Goal: Communication & Community: Answer question/provide support

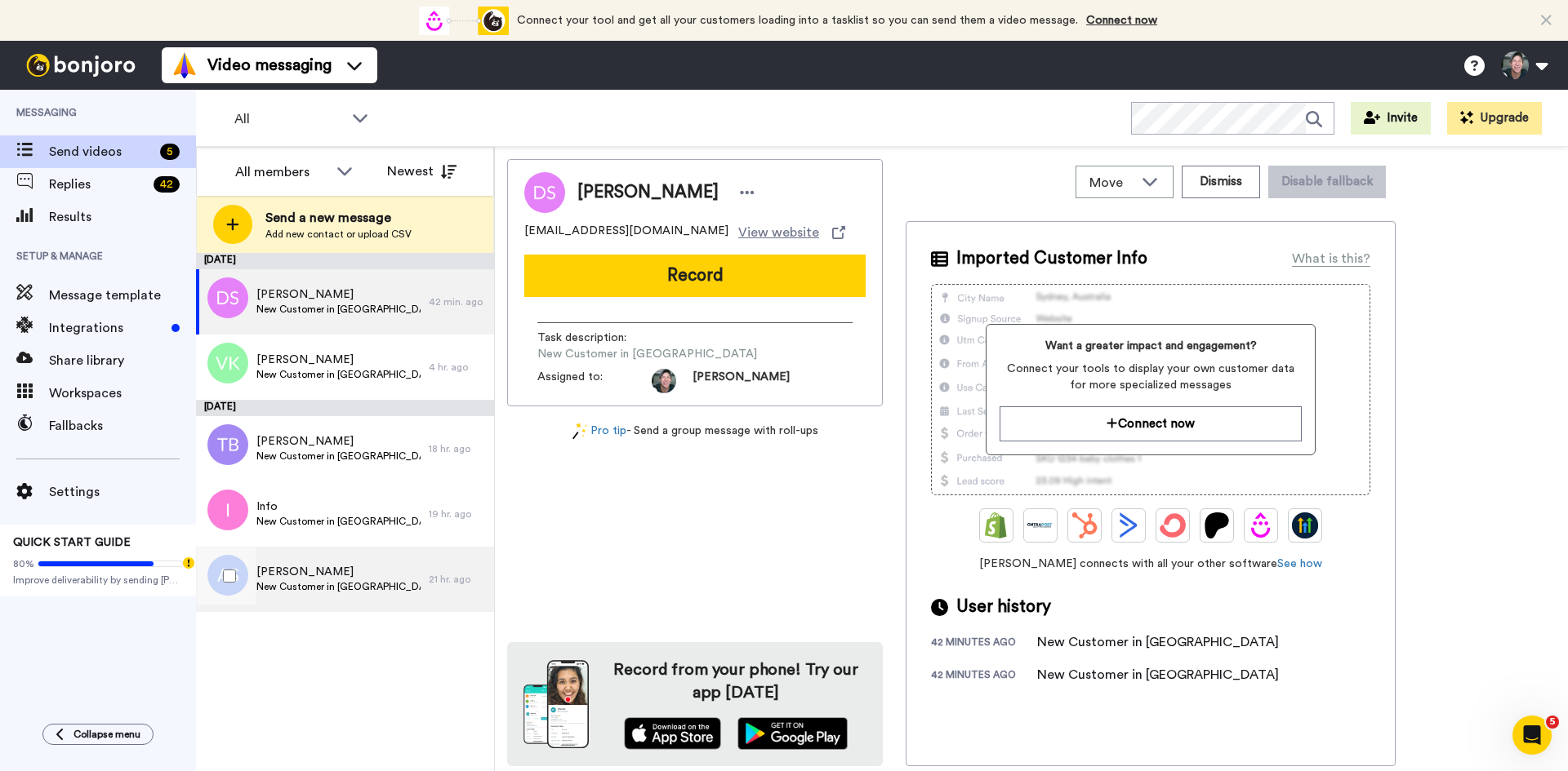
click at [306, 587] on span "New Customer in [GEOGRAPHIC_DATA]" at bounding box center [338, 587] width 164 height 14
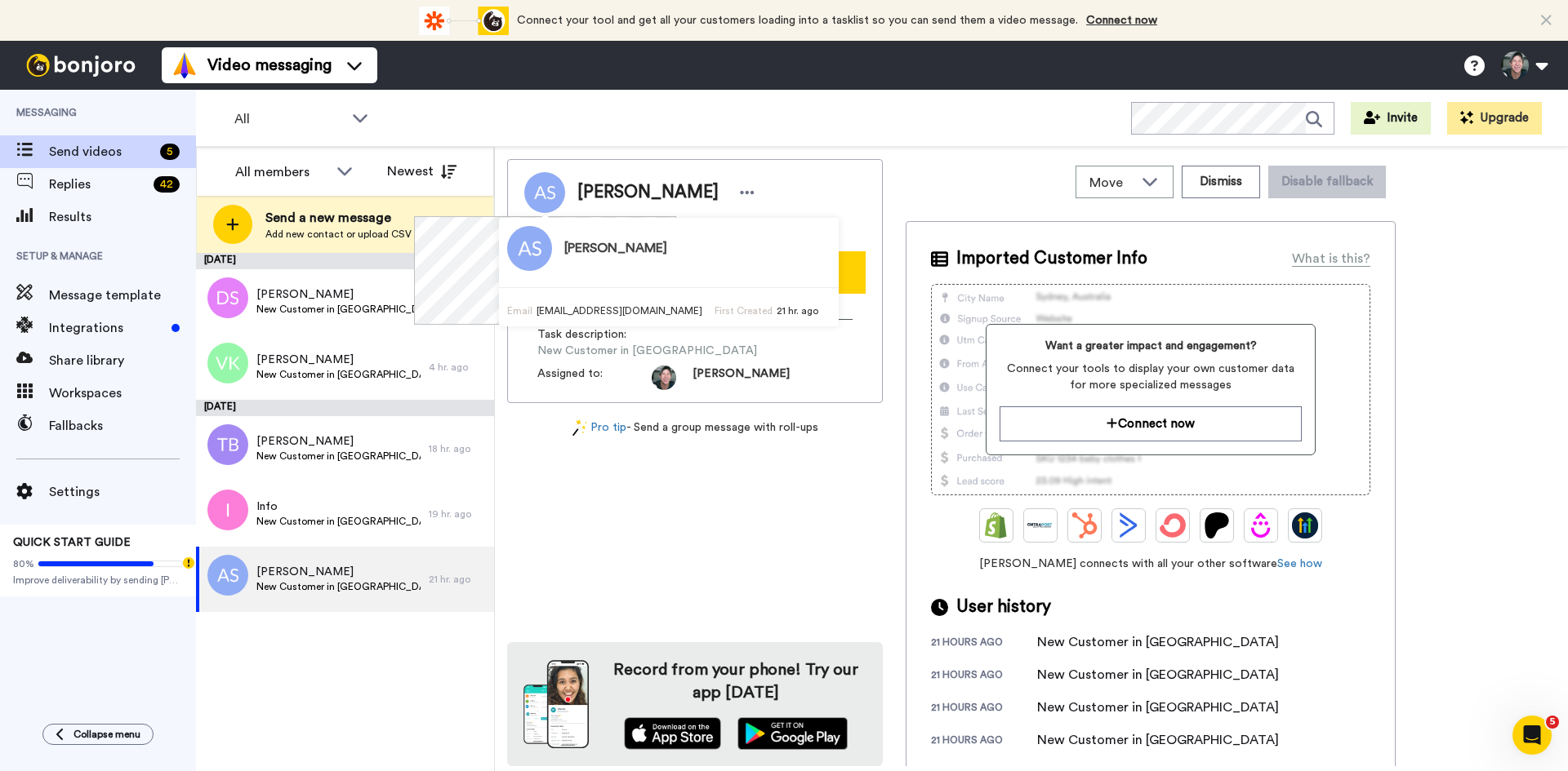
click at [303, 582] on span "New Customer in [GEOGRAPHIC_DATA]" at bounding box center [338, 587] width 164 height 14
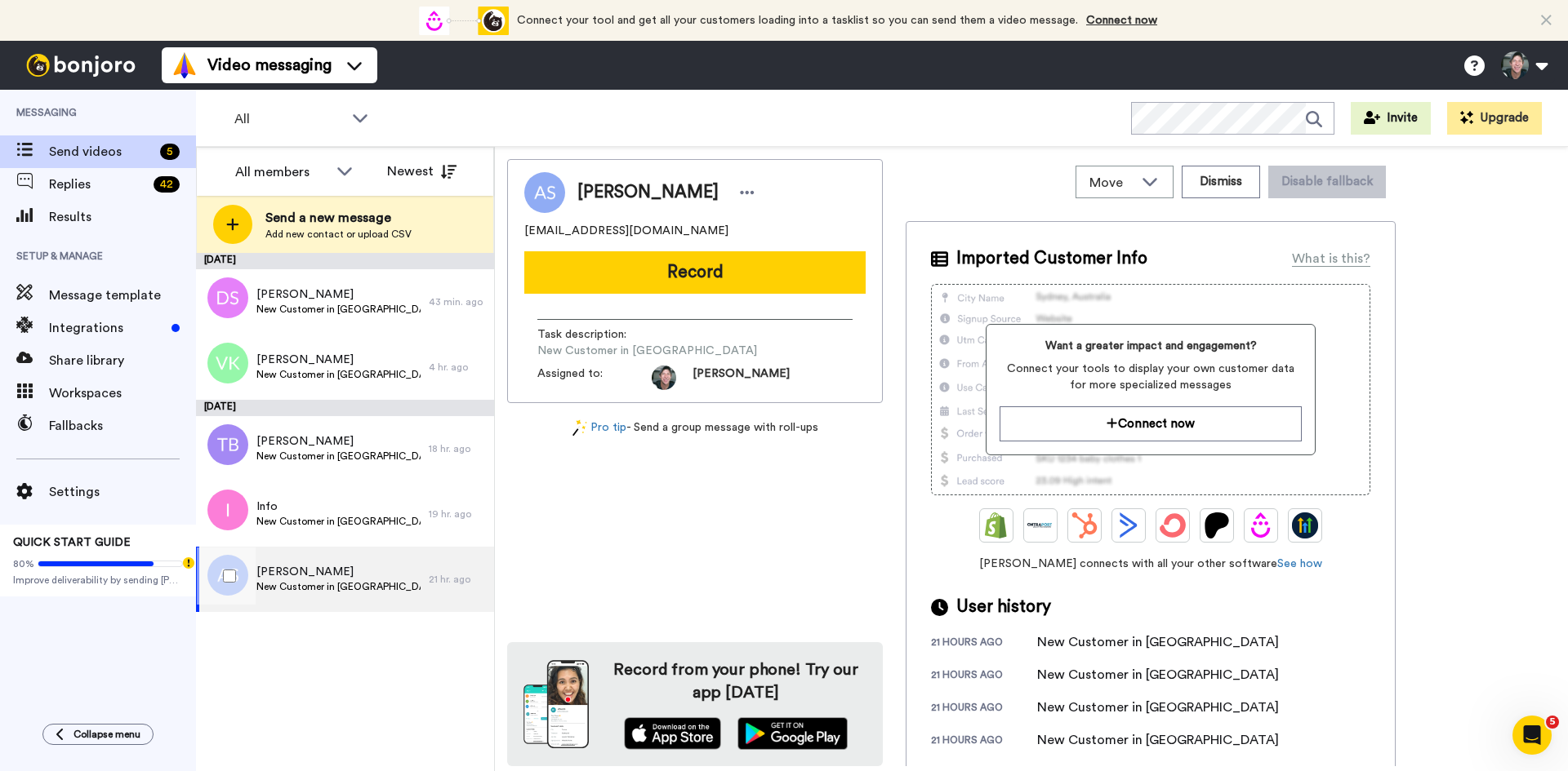
click at [285, 579] on span "Adam Stogner" at bounding box center [338, 572] width 164 height 16
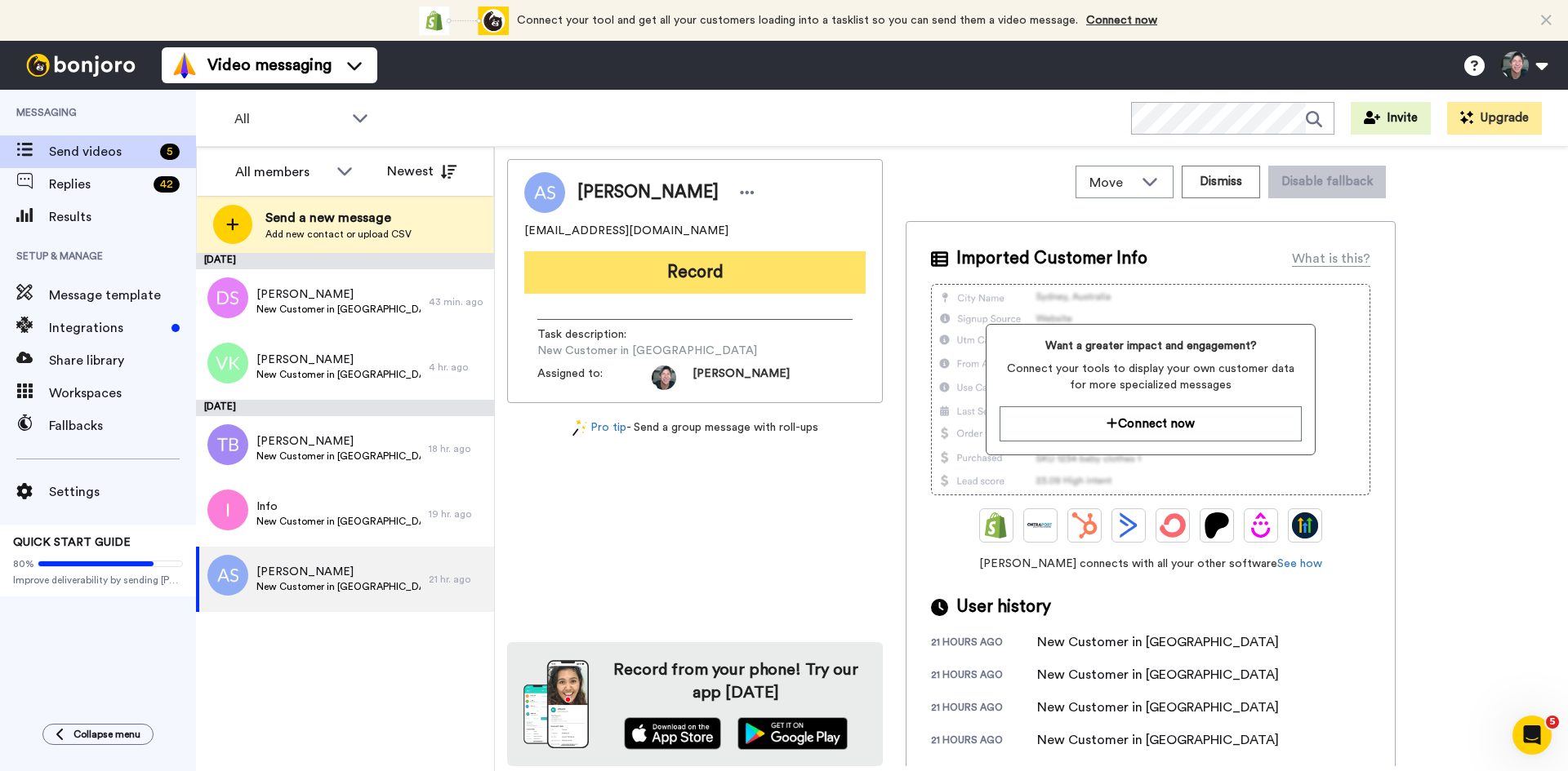
click at [711, 268] on button "Record" at bounding box center [694, 272] width 341 height 43
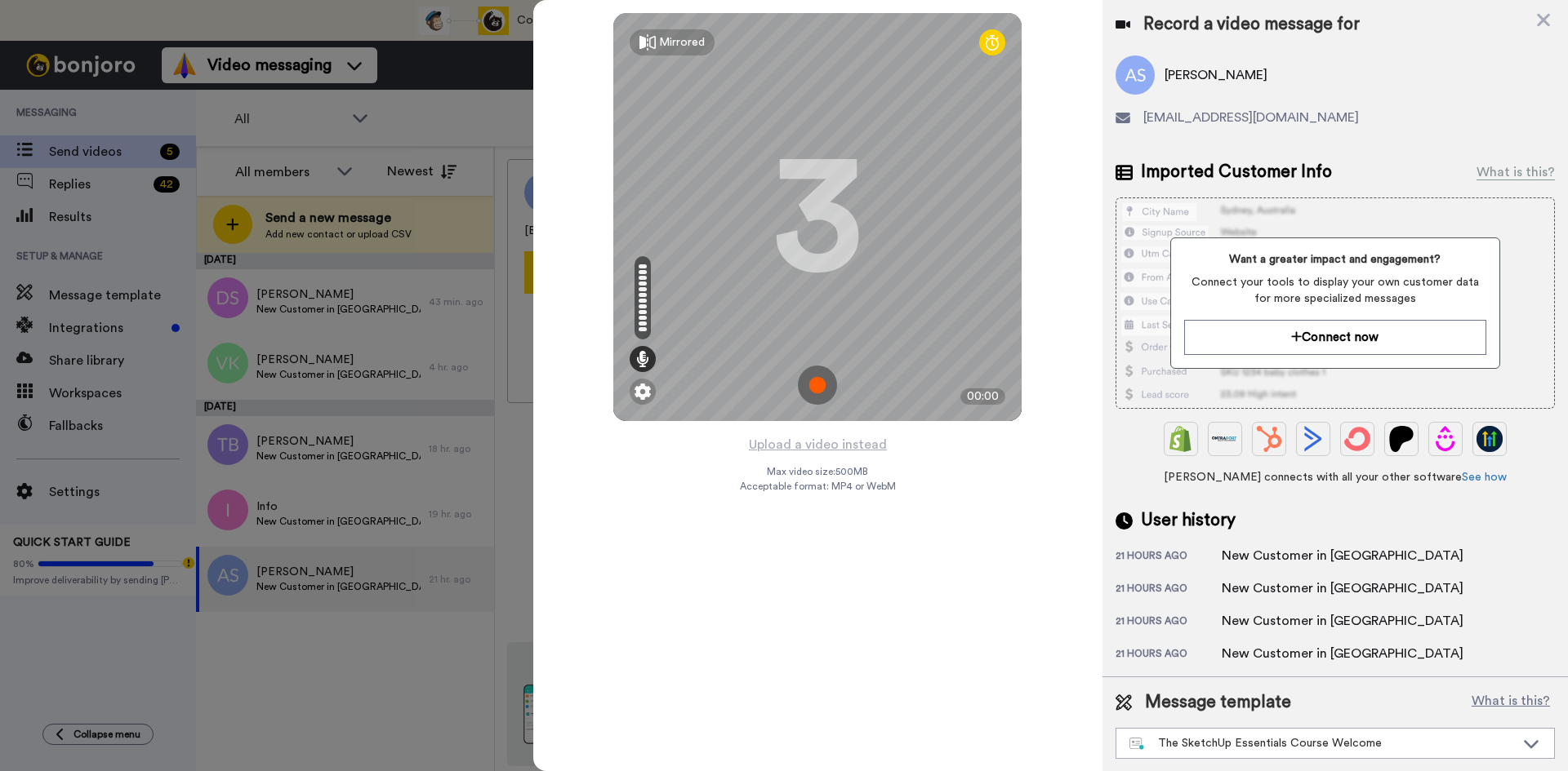
click at [815, 384] on img at bounding box center [818, 386] width 40 height 40
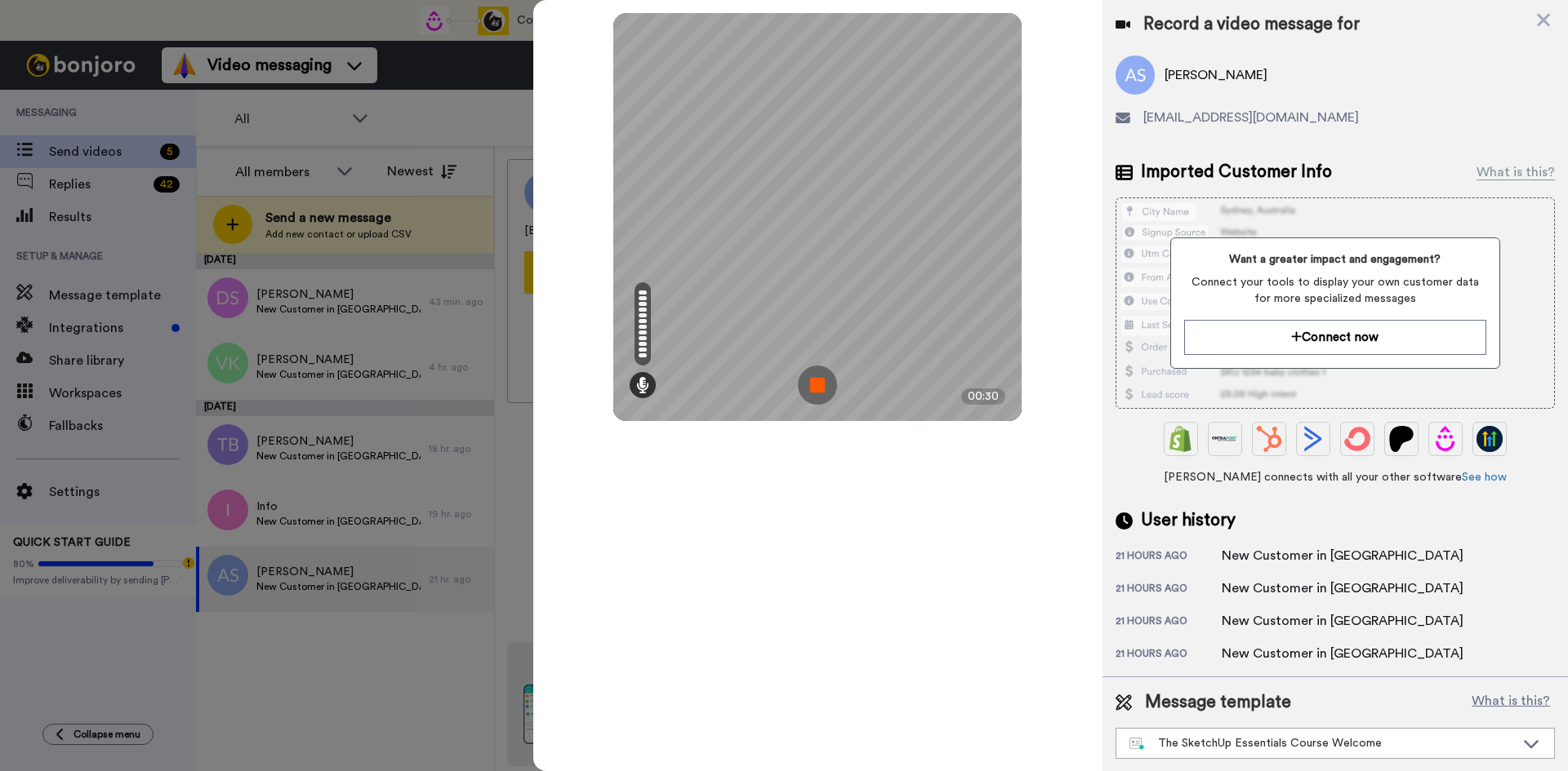
click at [820, 387] on img at bounding box center [818, 386] width 40 height 40
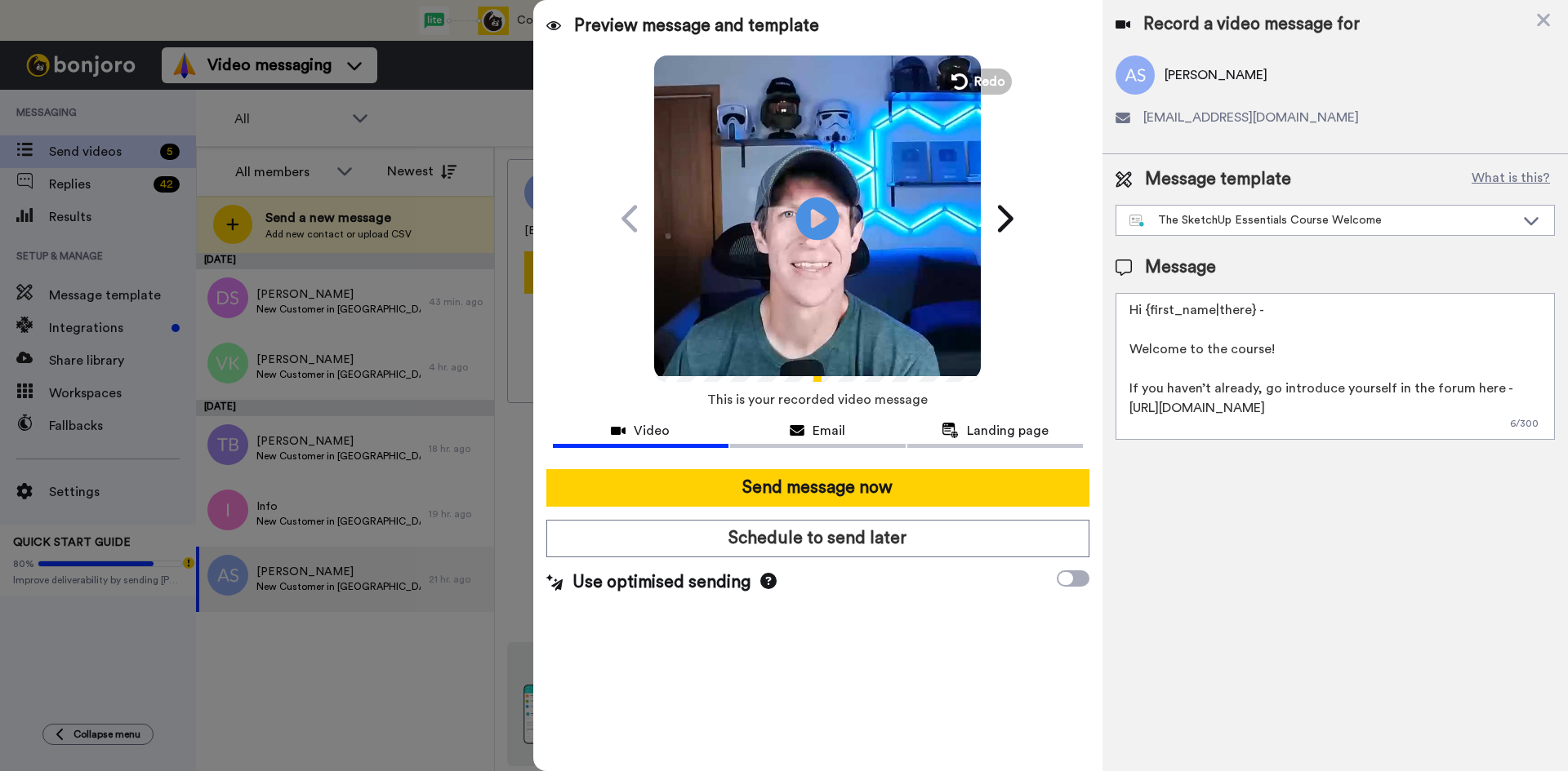
click at [814, 224] on icon "Play/Pause" at bounding box center [818, 218] width 44 height 77
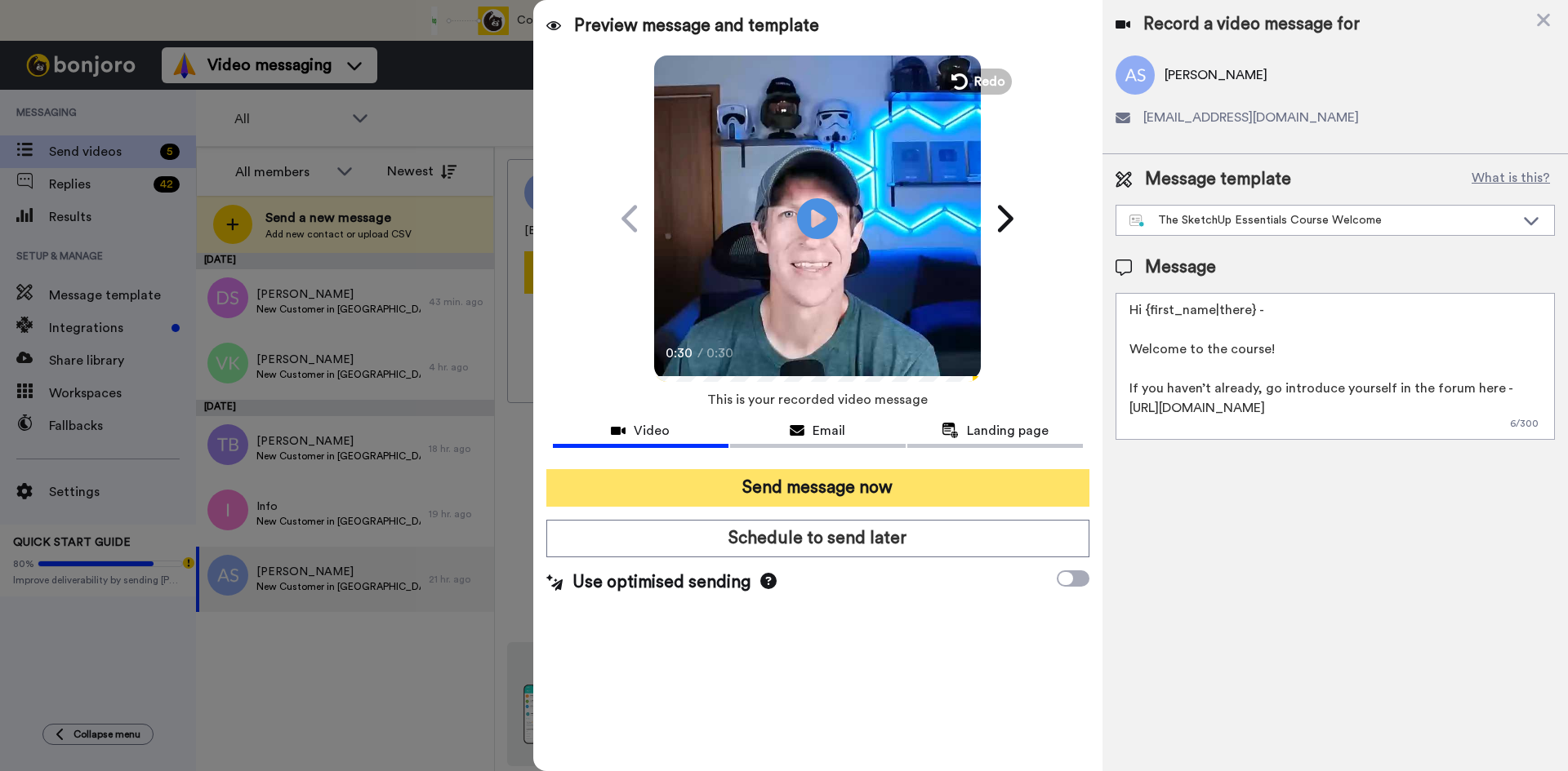
click at [833, 487] on button "Send message now" at bounding box center [818, 488] width 543 height 38
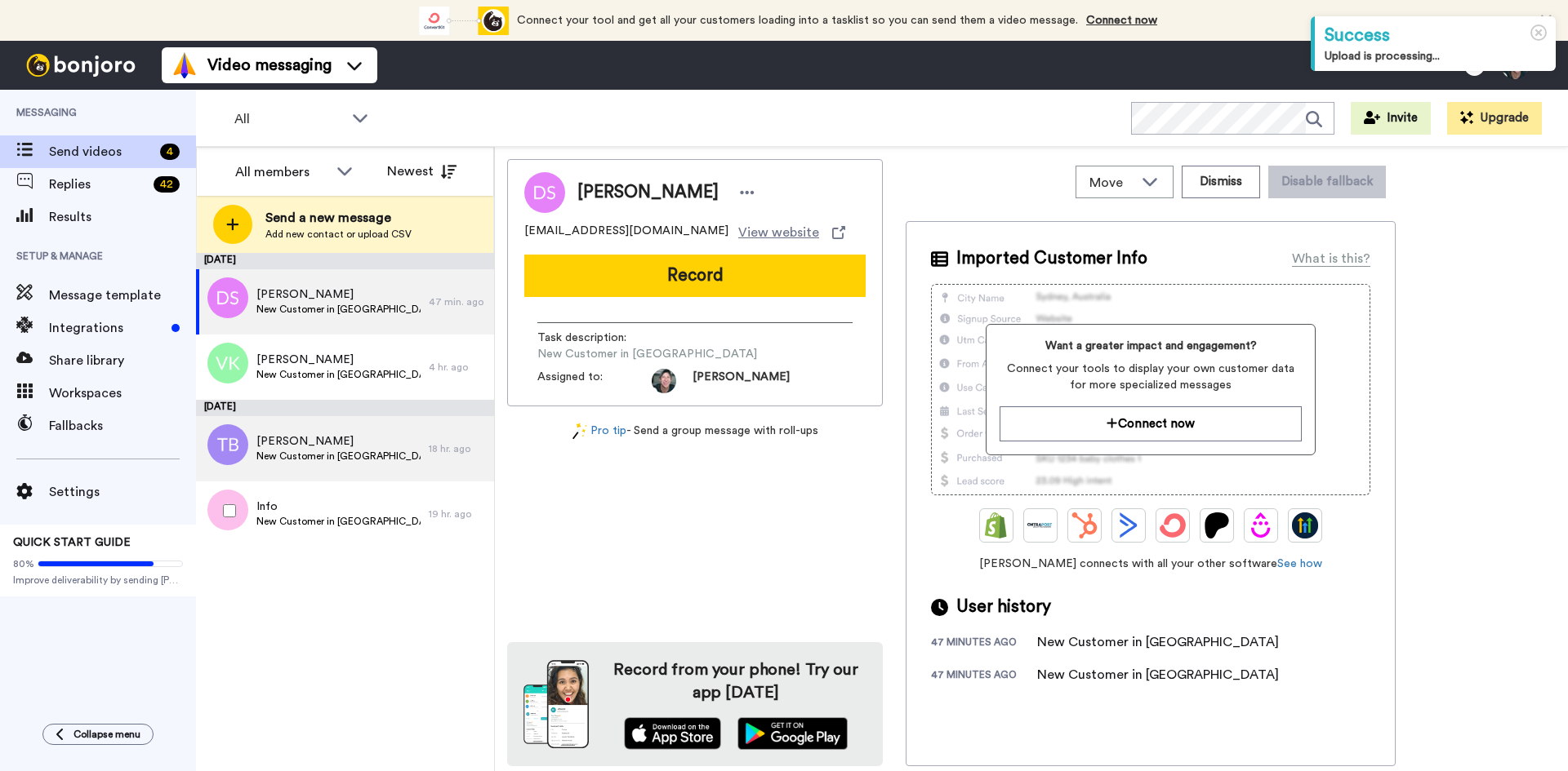
click at [279, 477] on div "Timothy Blake New Customer in Kajabi" at bounding box center [312, 449] width 233 height 66
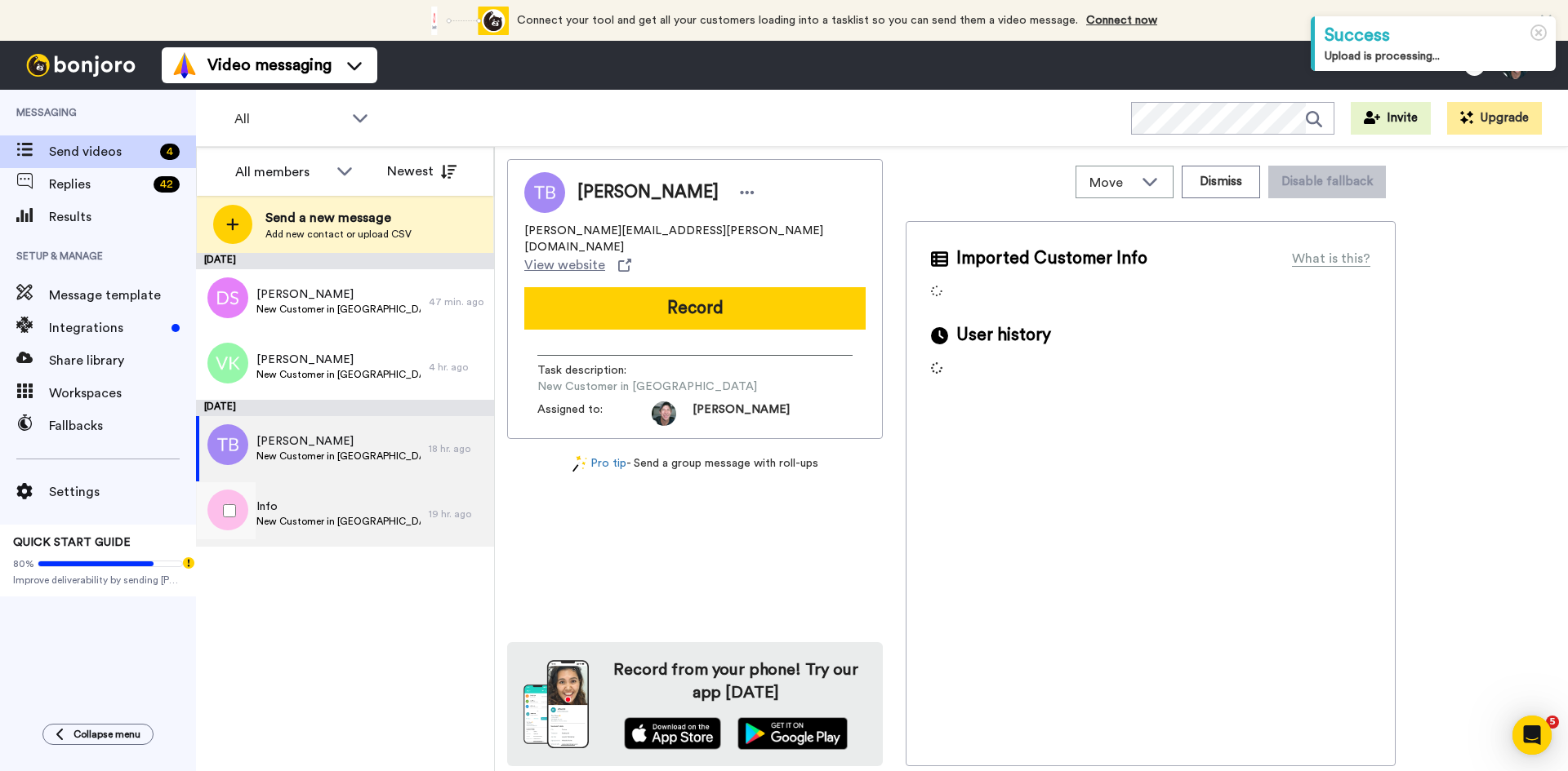
click at [280, 508] on span "Info" at bounding box center [338, 506] width 164 height 16
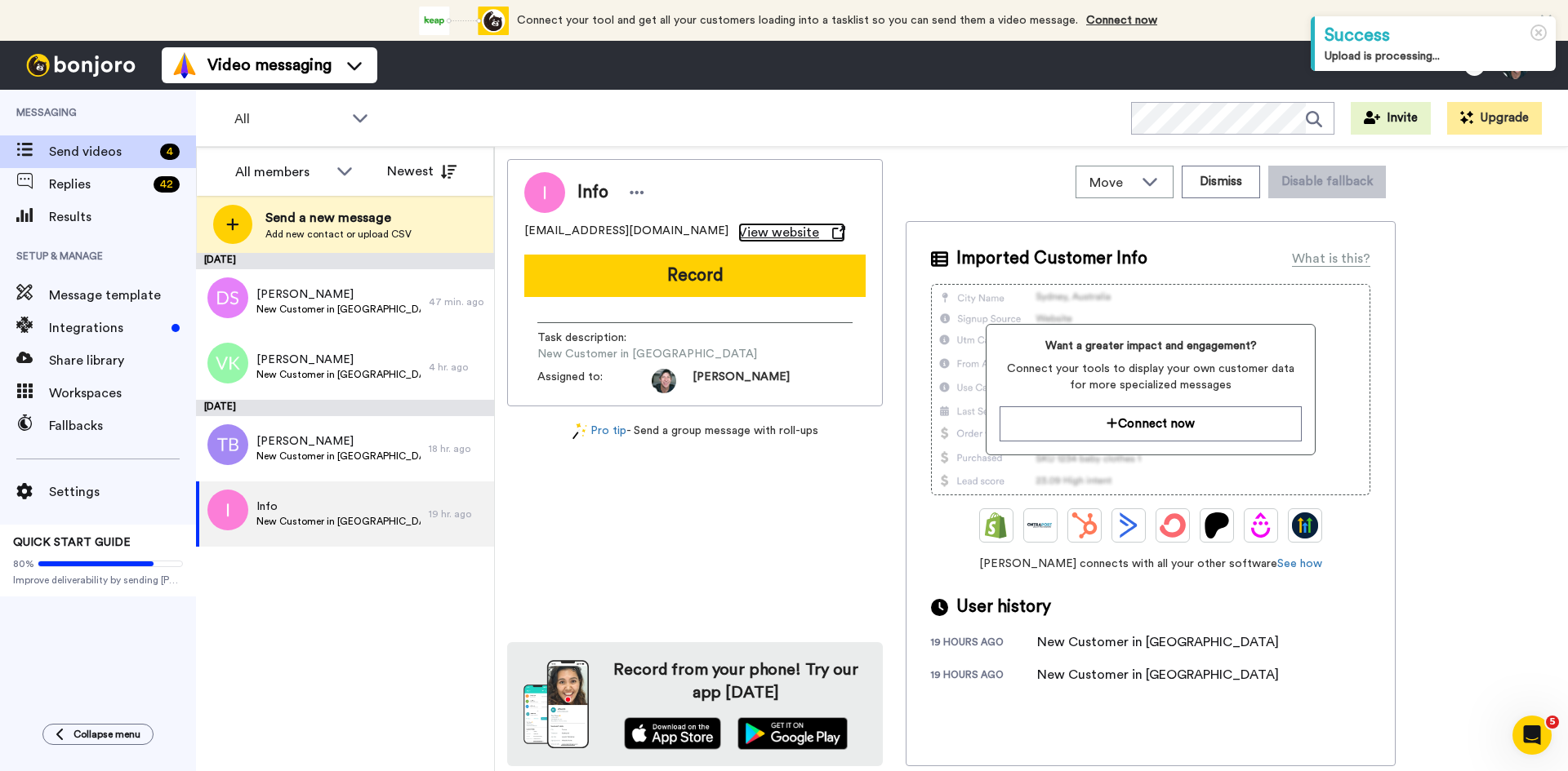
click at [747, 235] on span "View website" at bounding box center [779, 233] width 81 height 19
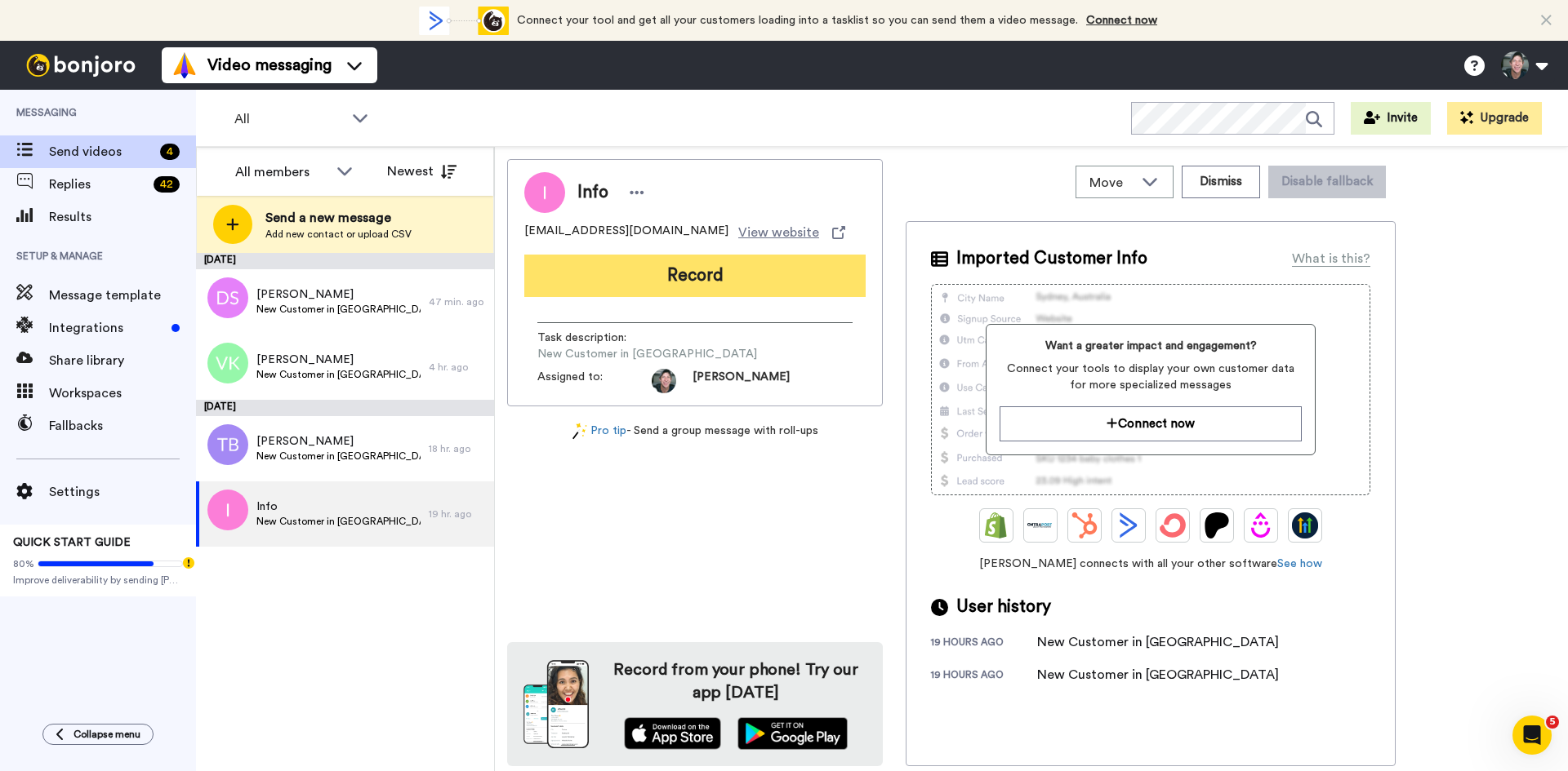
click at [713, 258] on button "Record" at bounding box center [694, 276] width 341 height 43
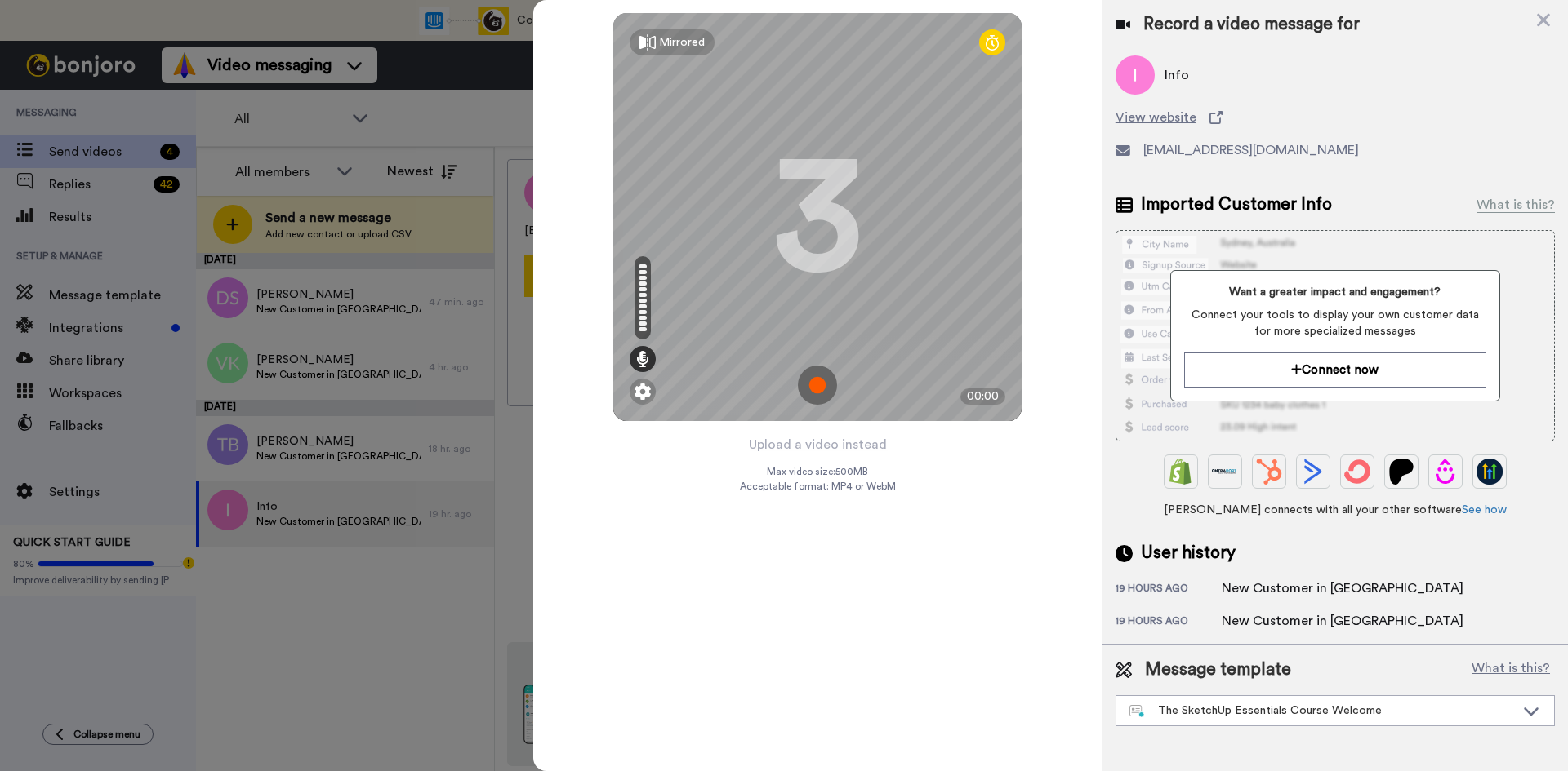
click at [824, 383] on img at bounding box center [818, 386] width 40 height 40
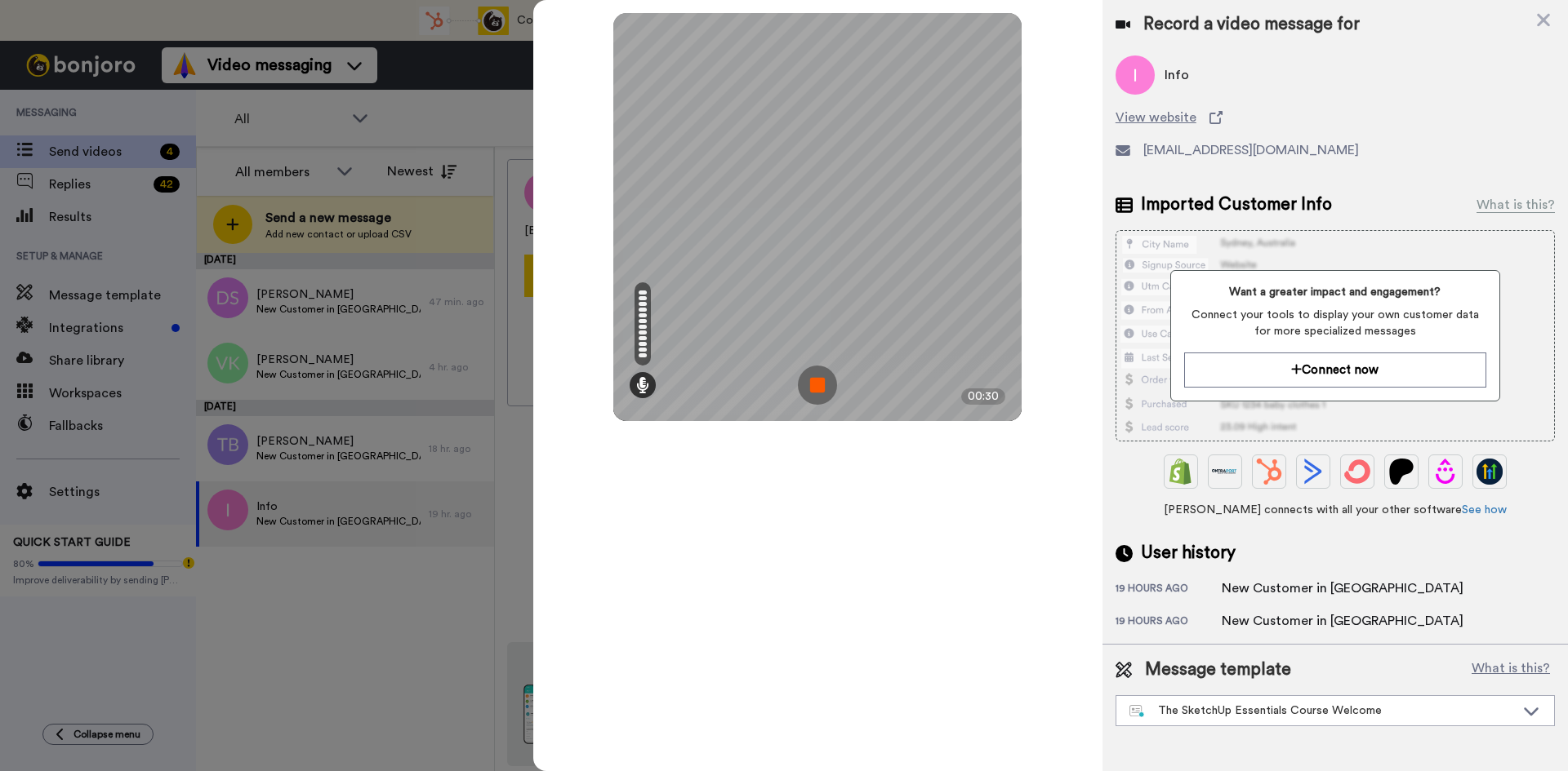
click at [824, 383] on img at bounding box center [818, 386] width 40 height 40
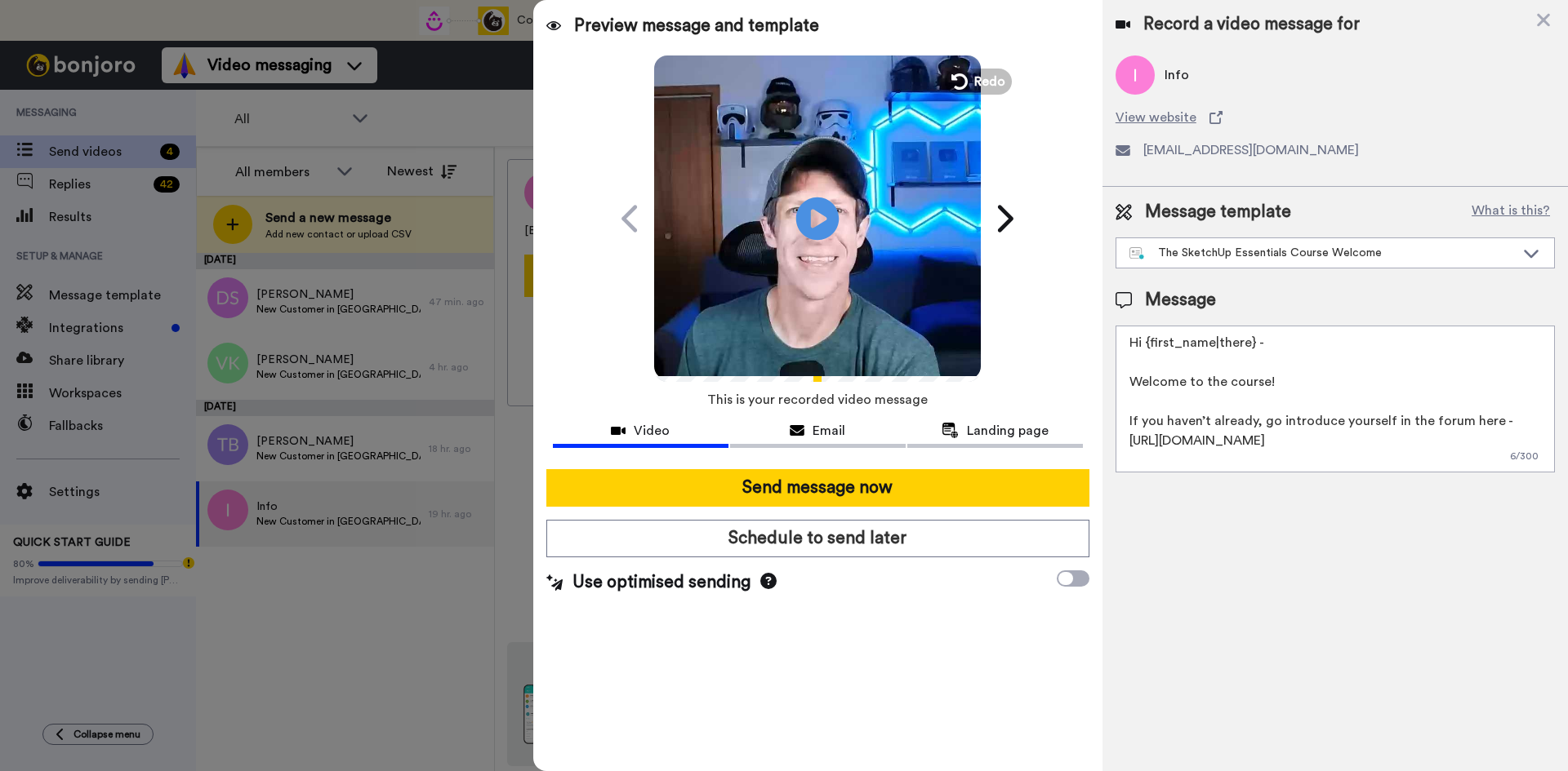
click at [822, 223] on icon "Play/Pause" at bounding box center [818, 218] width 44 height 77
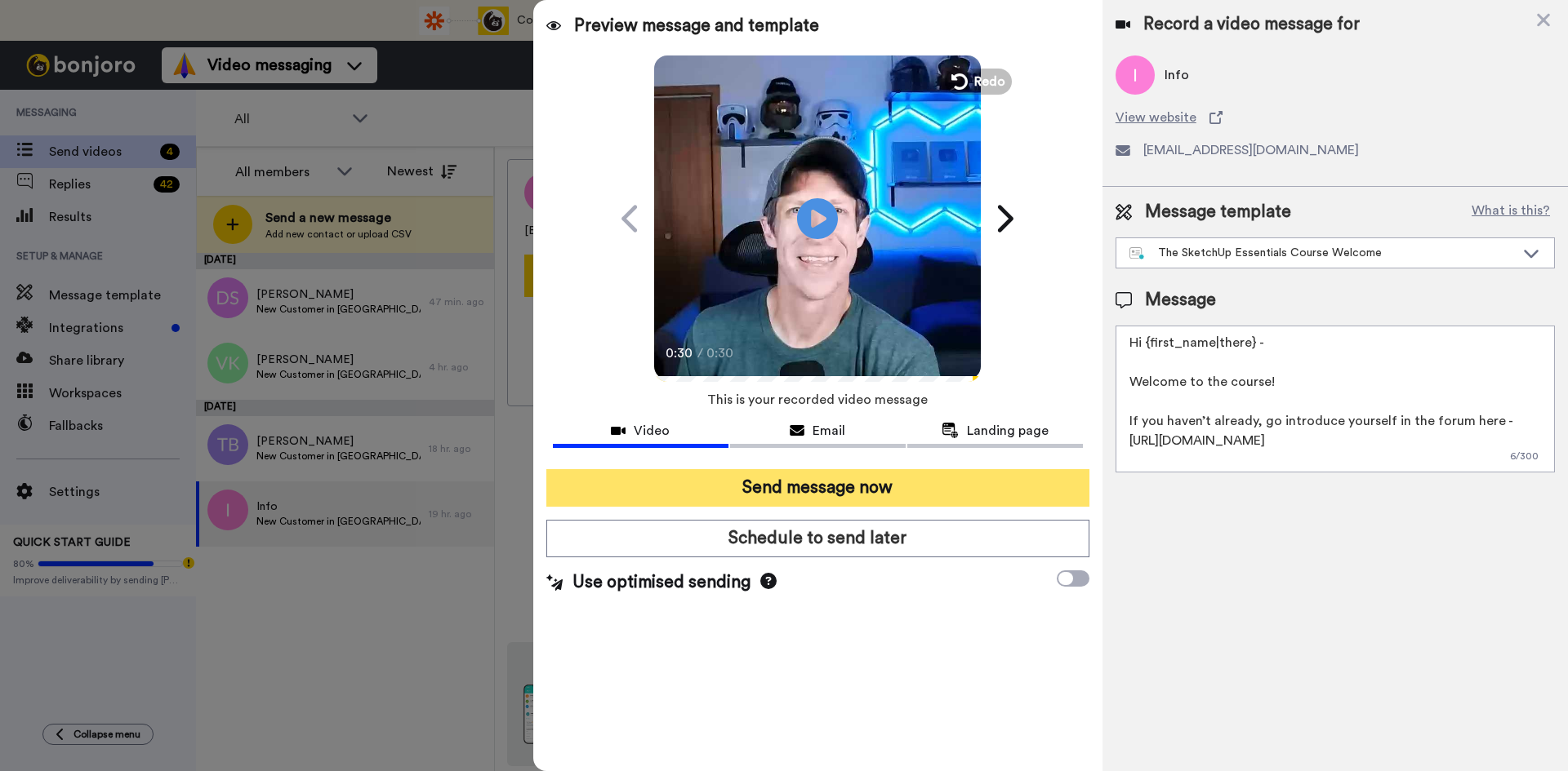
click at [817, 496] on button "Send message now" at bounding box center [818, 488] width 543 height 38
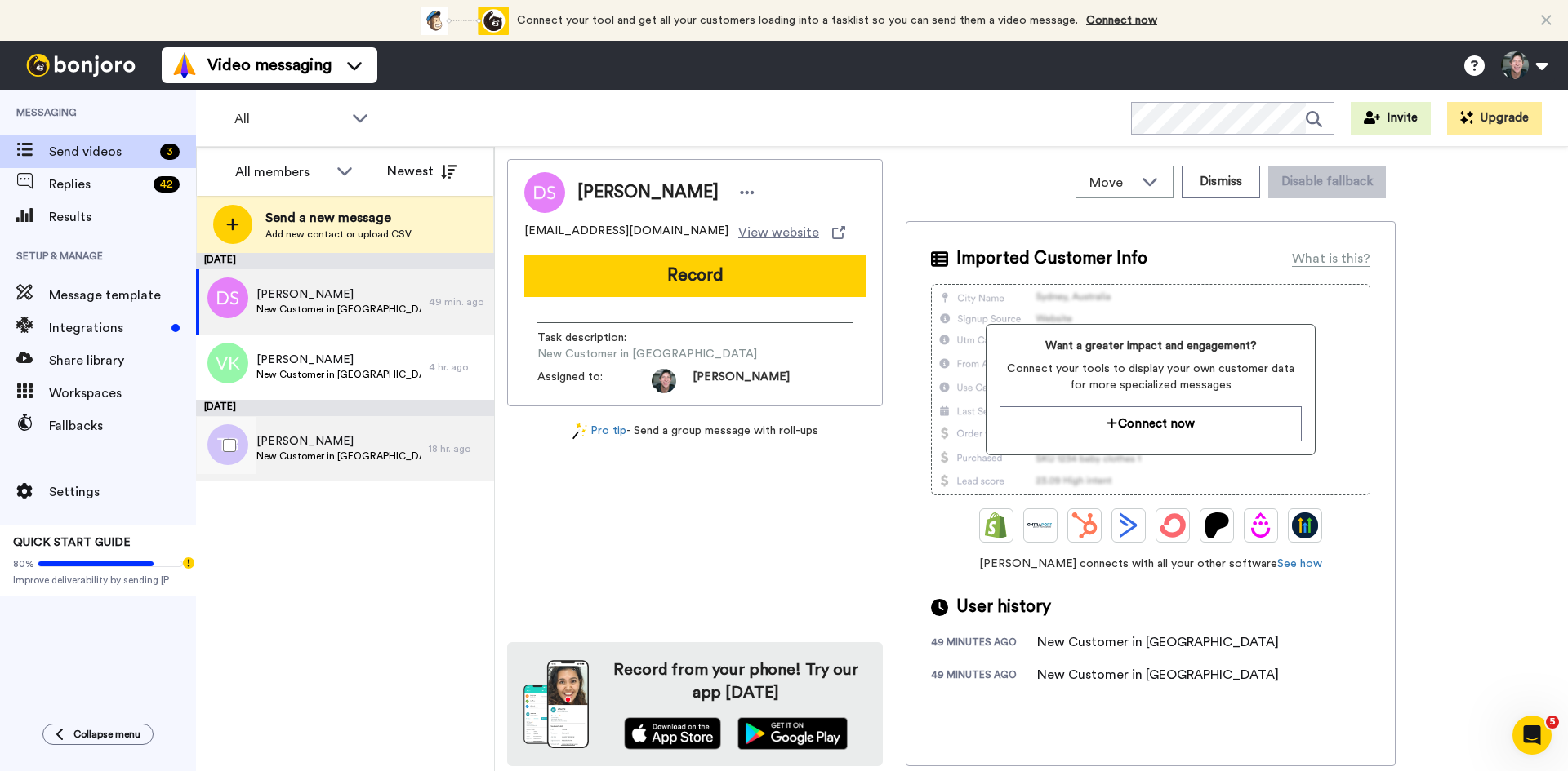
click at [303, 454] on span "New Customer in [GEOGRAPHIC_DATA]" at bounding box center [338, 457] width 164 height 14
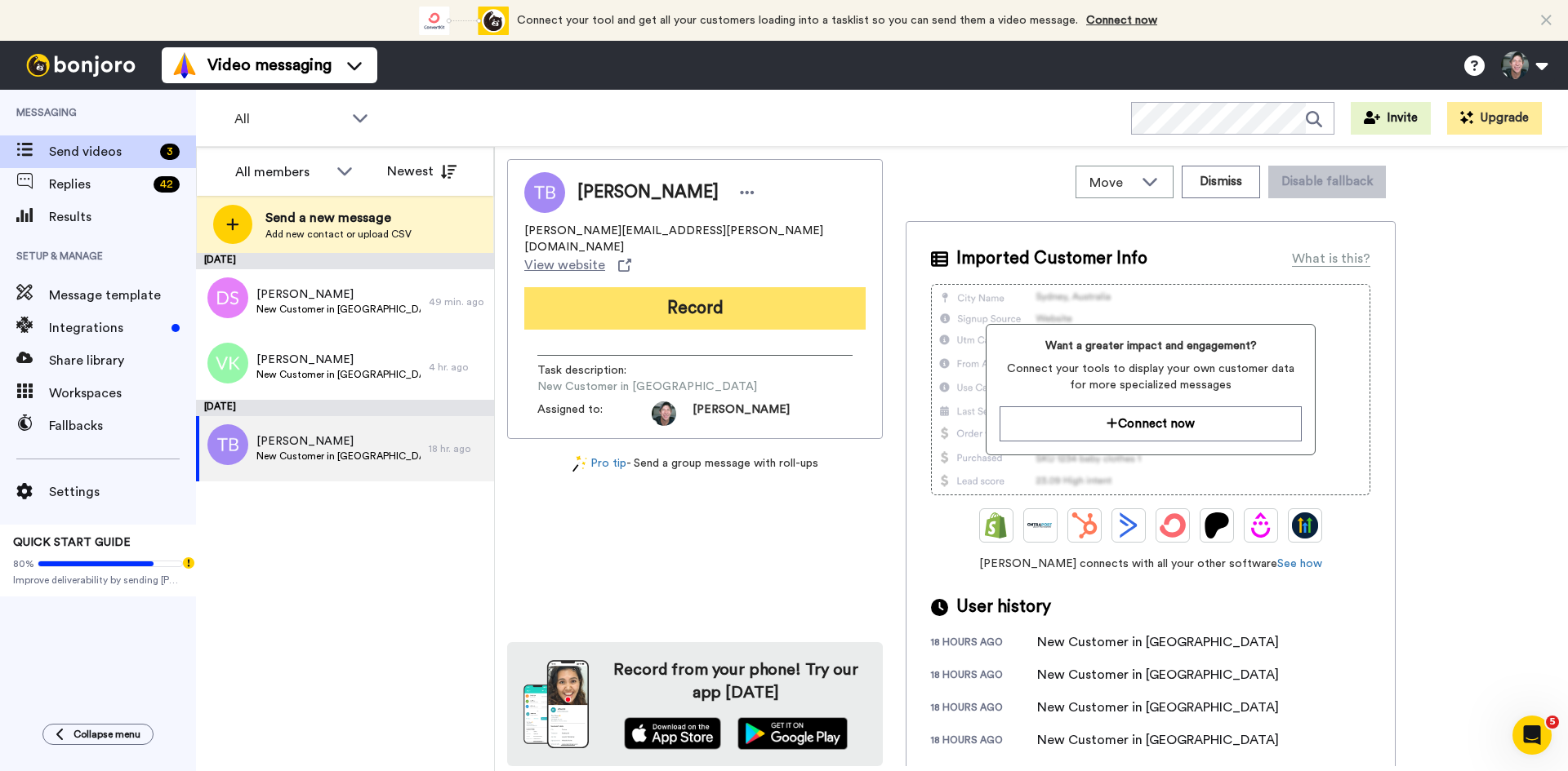
click at [671, 287] on button "Record" at bounding box center [694, 308] width 341 height 43
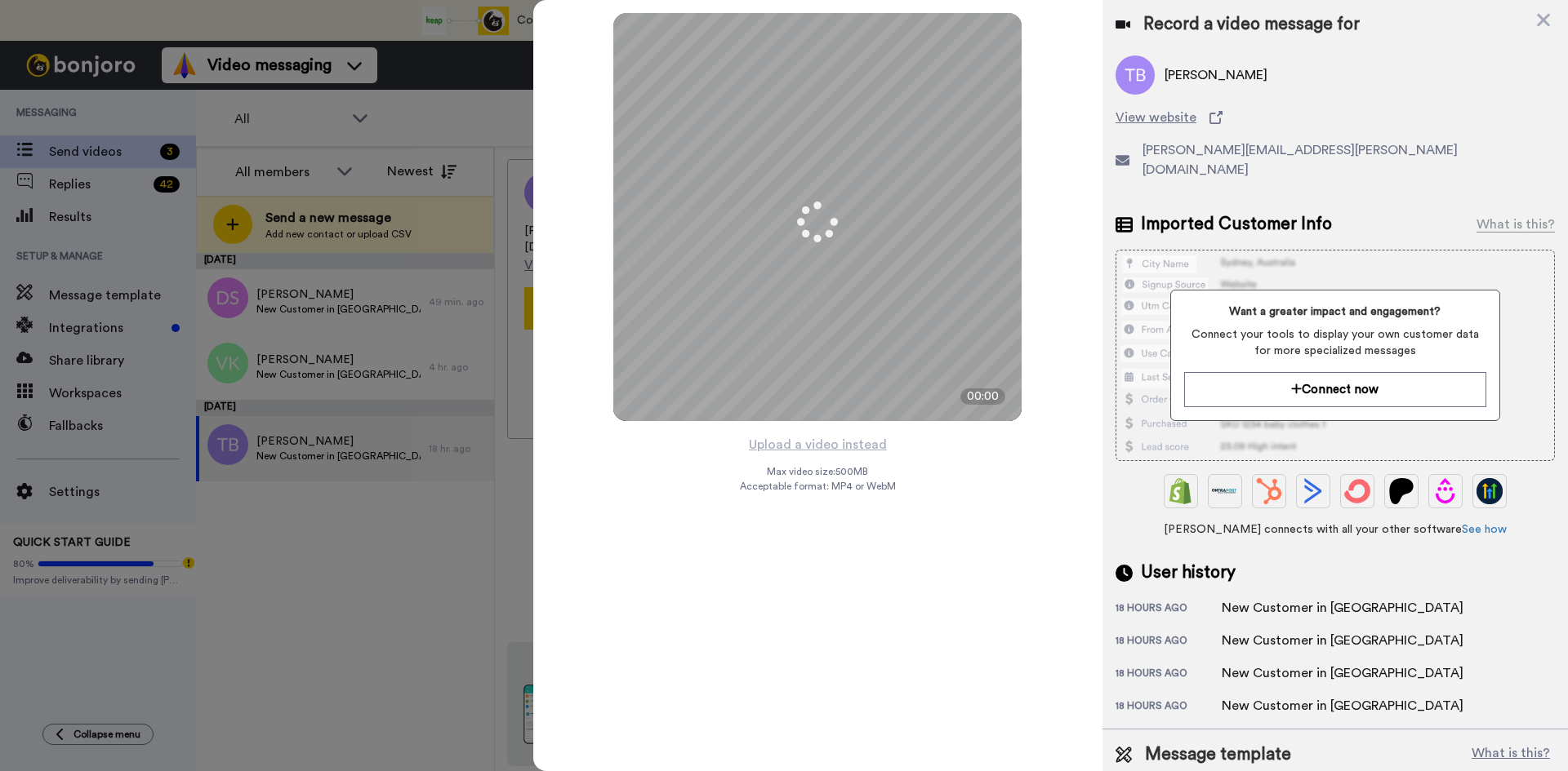
click at [479, 134] on div at bounding box center [784, 386] width 1568 height 771
click at [1540, 18] on icon at bounding box center [1544, 19] width 16 height 20
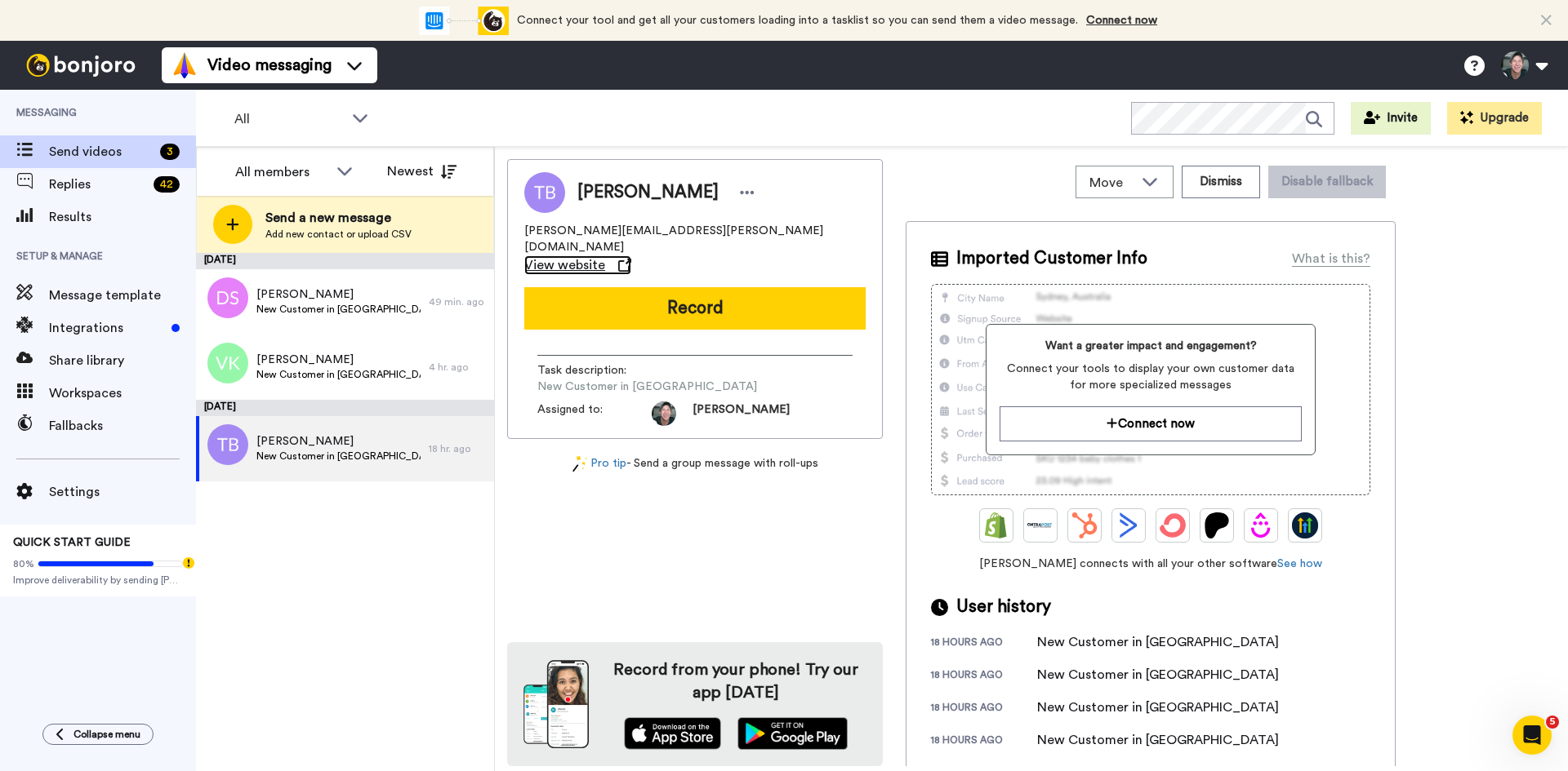
click at [605, 255] on span "View website" at bounding box center [565, 265] width 81 height 19
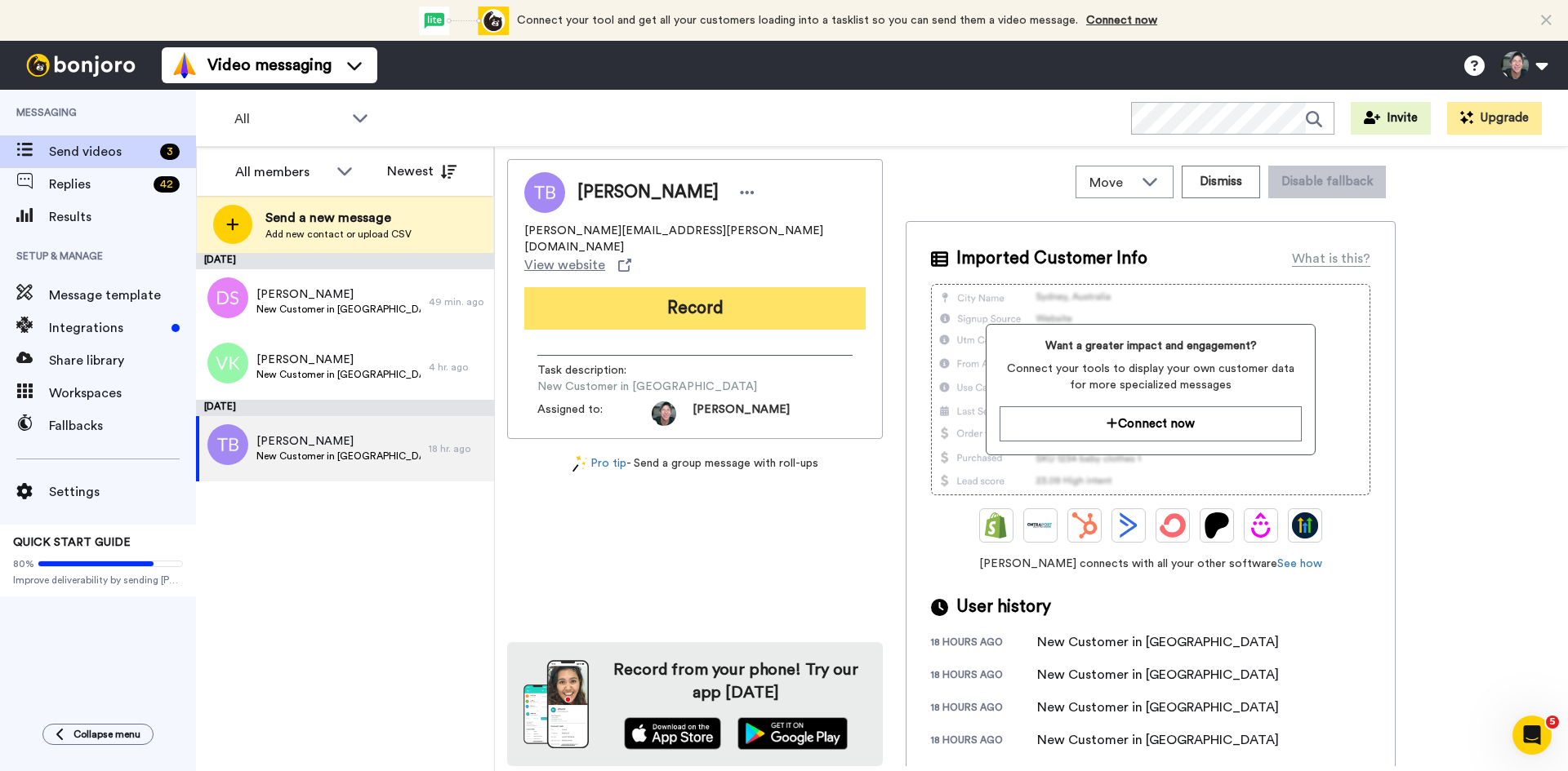
click at [603, 287] on button "Record" at bounding box center [694, 308] width 341 height 43
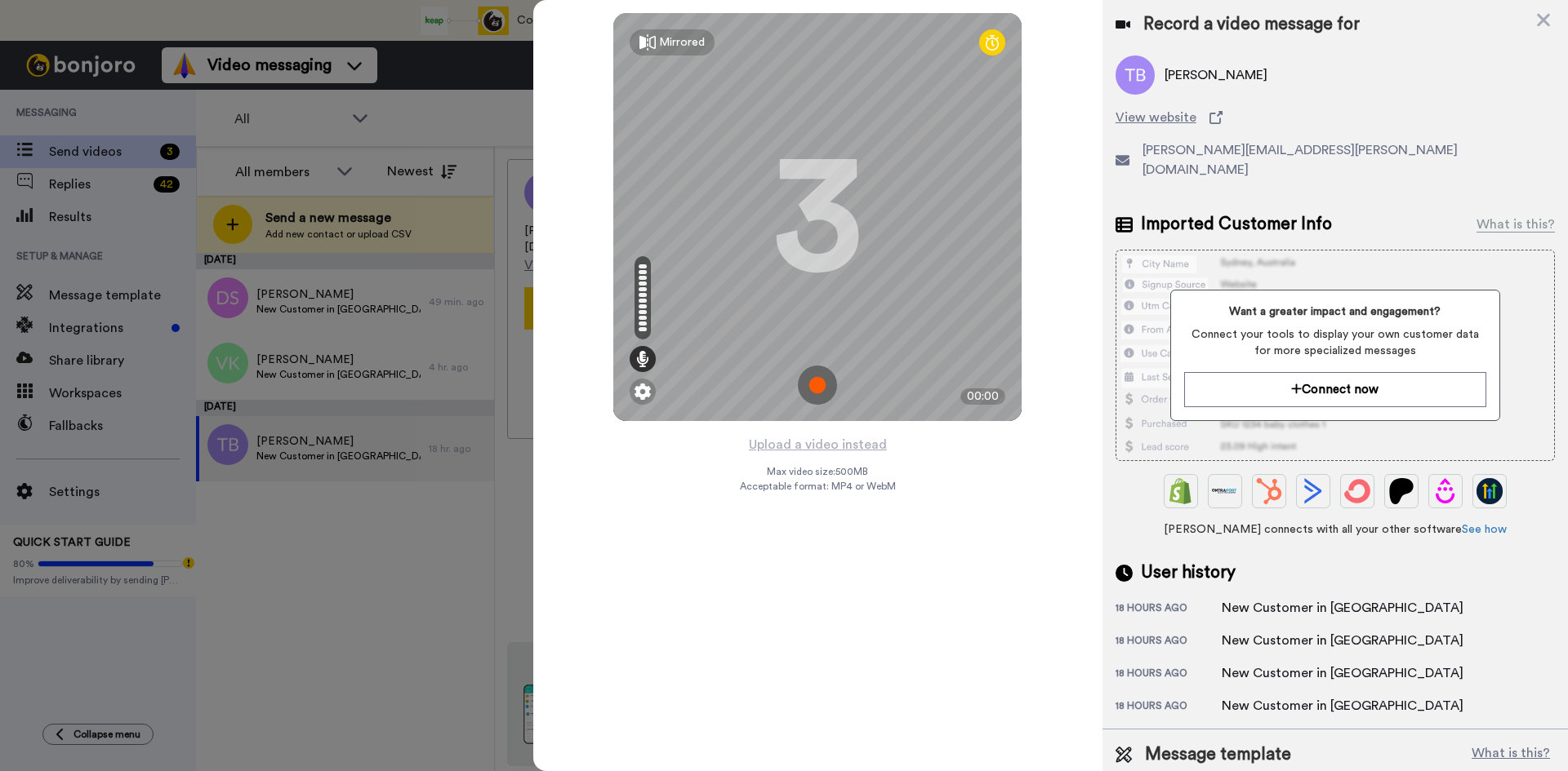
click at [808, 384] on img at bounding box center [818, 386] width 40 height 40
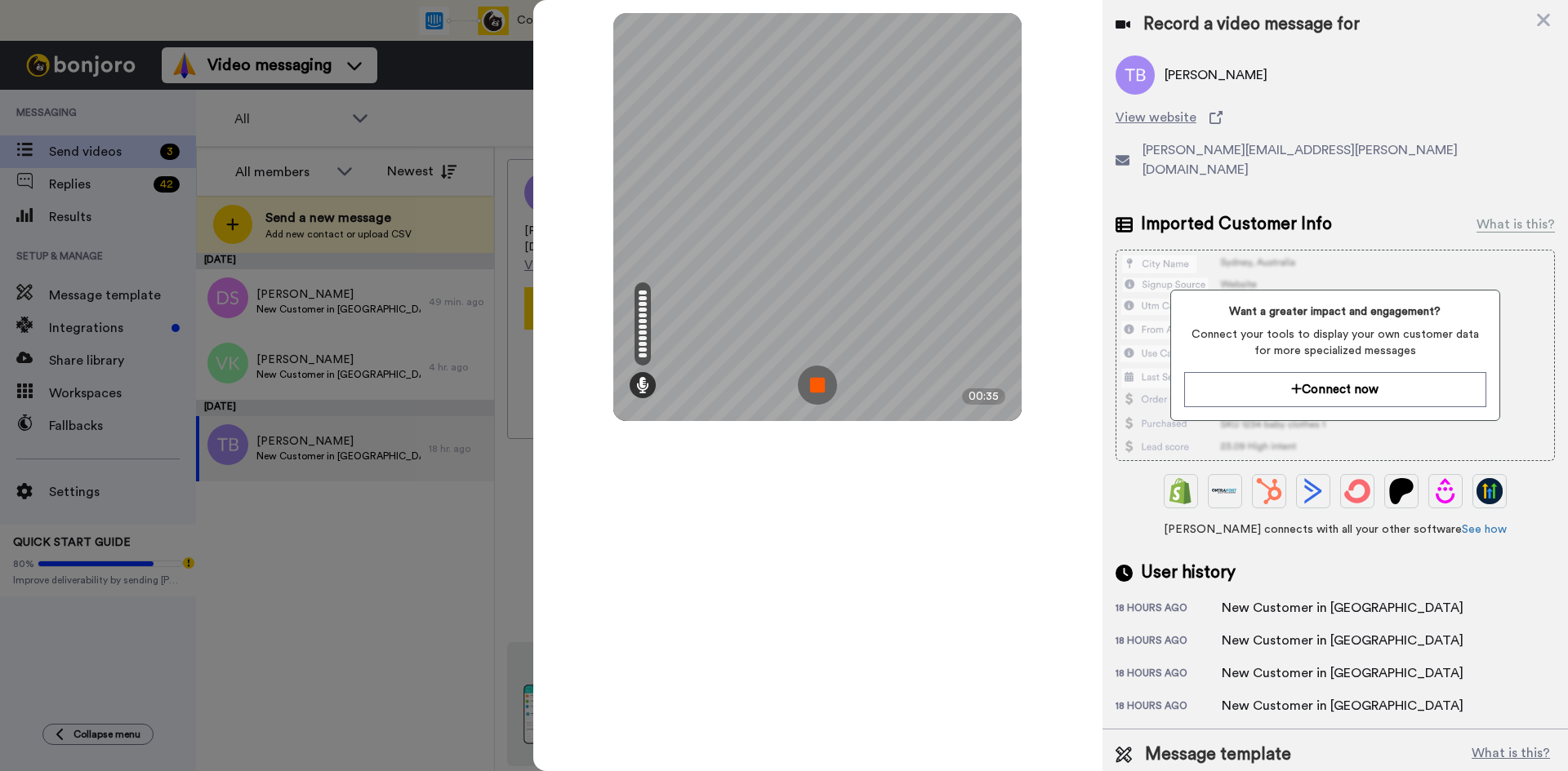
click at [810, 384] on img at bounding box center [818, 386] width 40 height 40
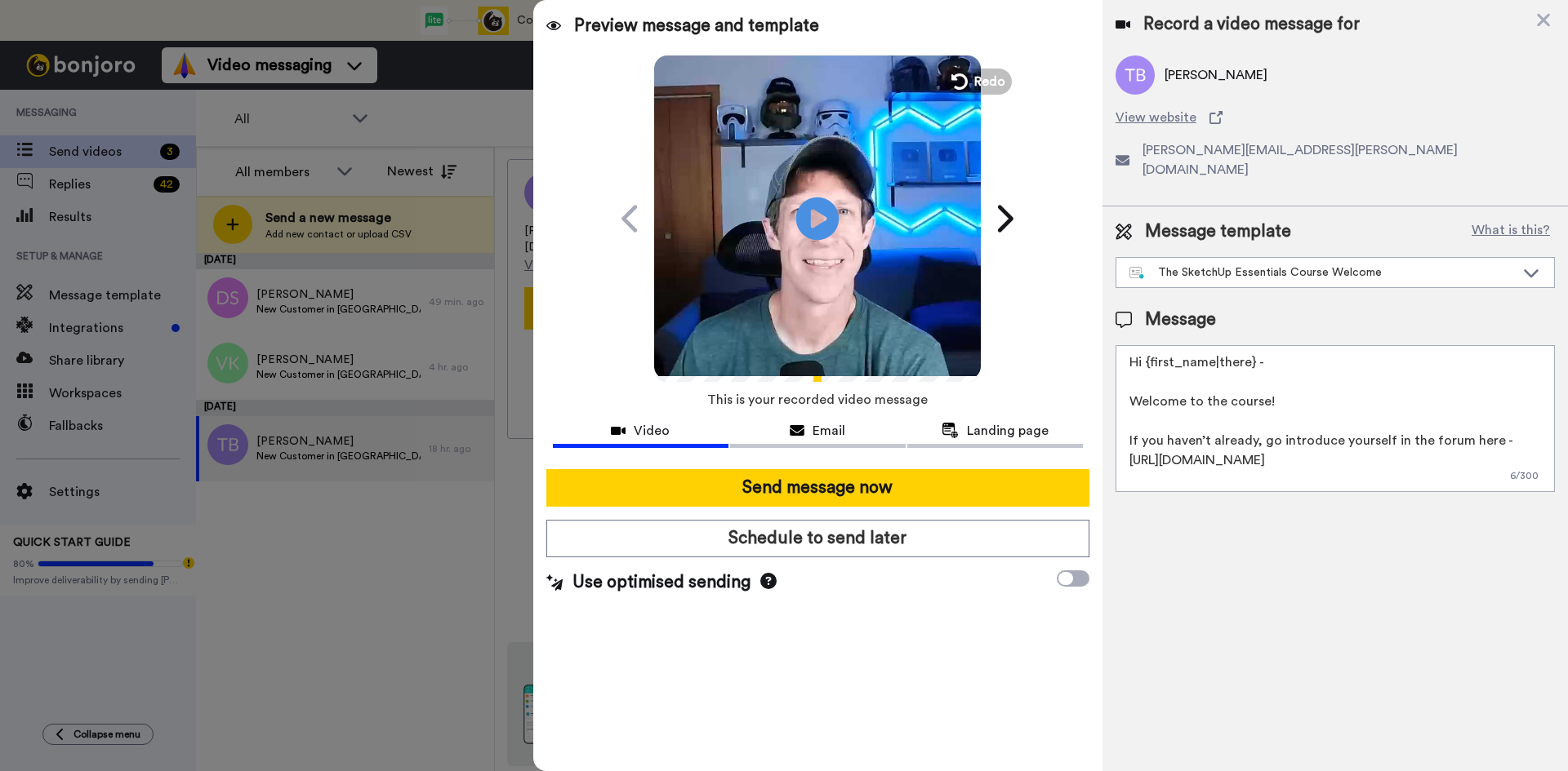
click at [815, 228] on icon at bounding box center [818, 218] width 44 height 43
click at [808, 224] on icon at bounding box center [818, 218] width 44 height 43
click at [823, 230] on icon at bounding box center [818, 218] width 44 height 43
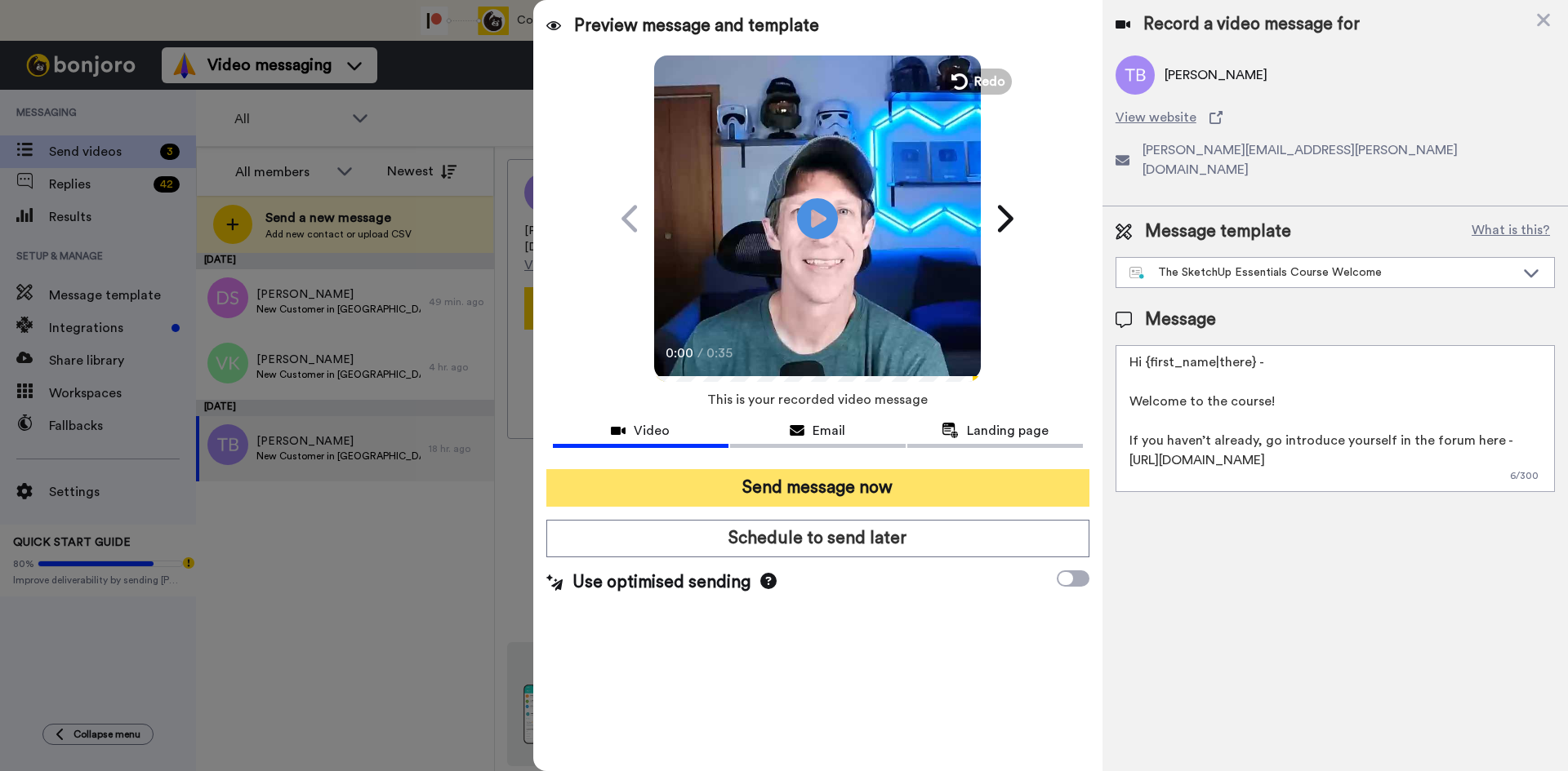
click at [830, 488] on button "Send message now" at bounding box center [818, 488] width 543 height 38
